Goal: Transaction & Acquisition: Purchase product/service

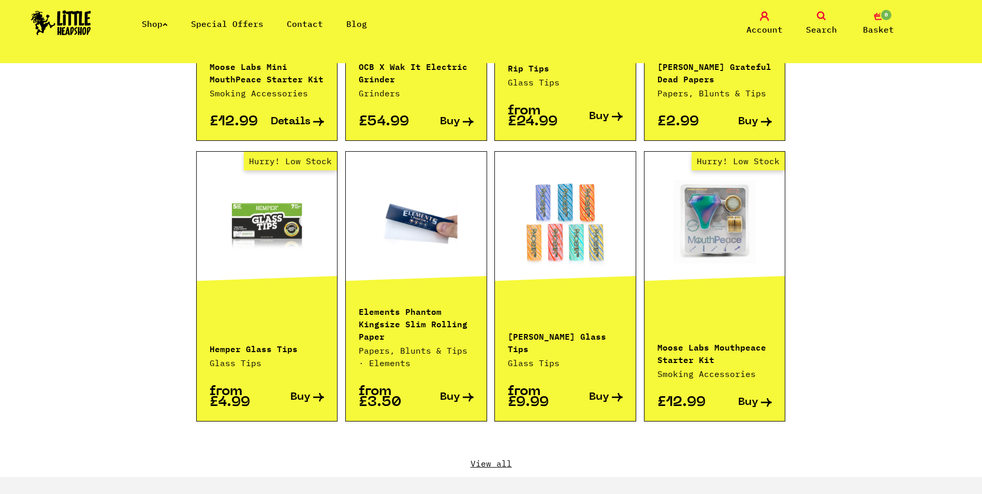
scroll to position [931, 0]
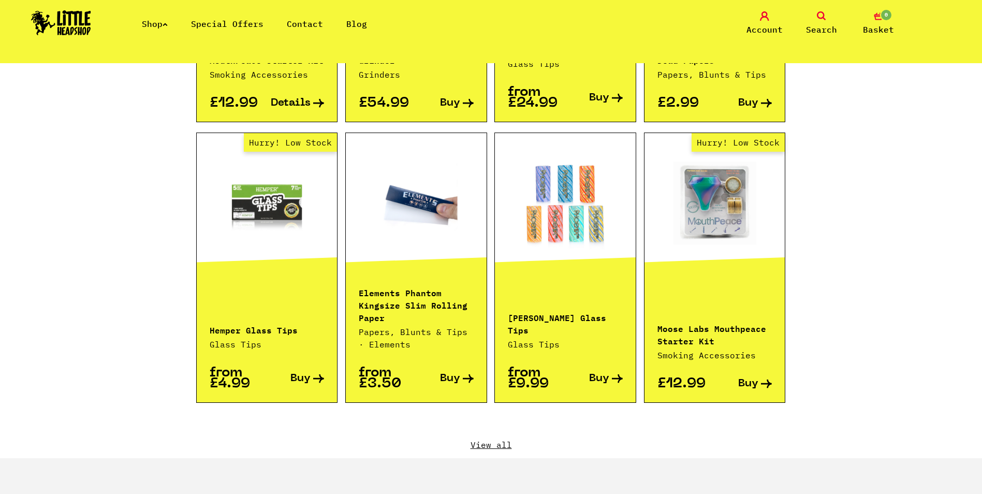
click at [504, 439] on link "View all" at bounding box center [491, 444] width 590 height 11
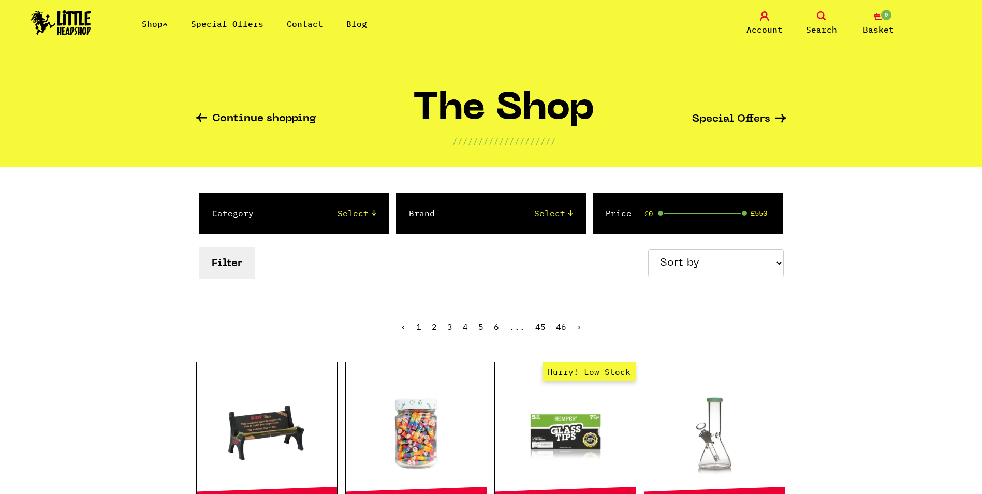
drag, startPoint x: 702, startPoint y: 259, endPoint x: 702, endPoint y: 268, distance: 8.8
click at [702, 259] on select "Sort by Price - Low to High Price - High to Low Newest Products" at bounding box center [716, 263] width 136 height 28
select select "newest"
click at [649, 249] on select "Sort by Price - Low to High Price - High to Low Newest Products" at bounding box center [716, 263] width 136 height 28
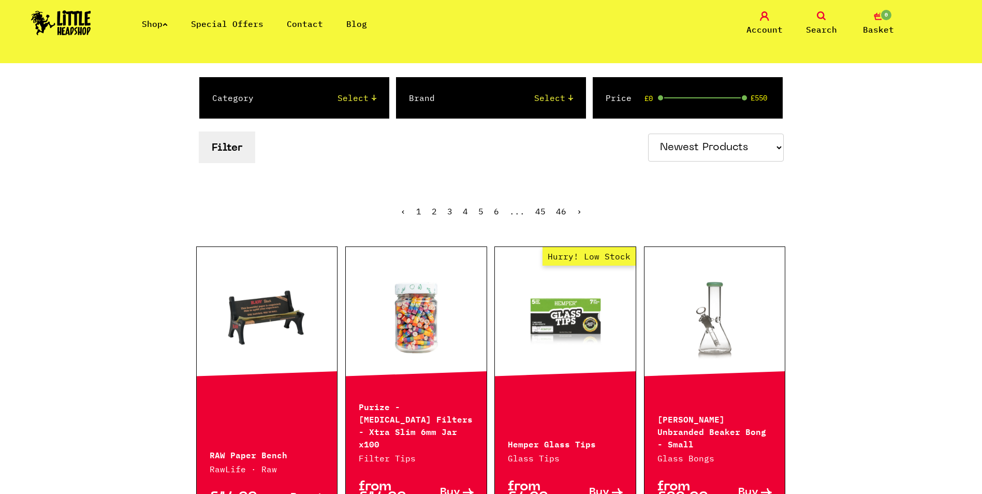
scroll to position [259, 0]
